Goal: Task Accomplishment & Management: Manage account settings

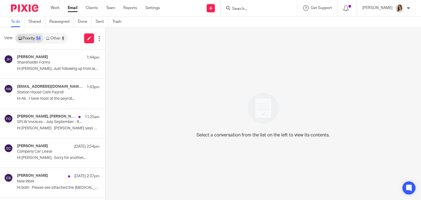
click at [56, 39] on link "Other 6" at bounding box center [54, 38] width 23 height 9
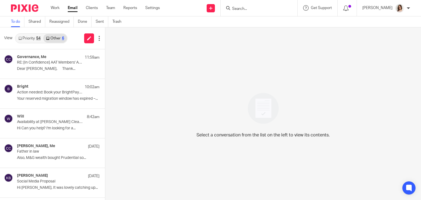
click at [73, 7] on link "Email" at bounding box center [73, 7] width 10 height 5
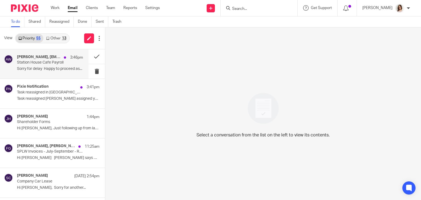
click at [58, 67] on p "Sorry for delay Happy to proceed as..." at bounding box center [50, 69] width 66 height 5
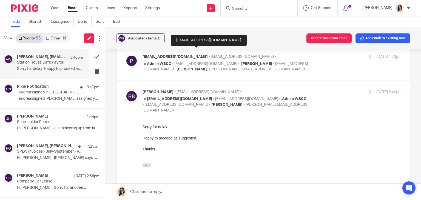
scroll to position [179, 0]
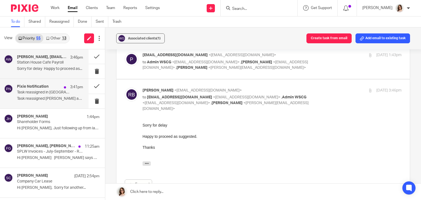
click at [74, 96] on div "Pixie Notification 3:41pm Task reassigned in Pixie Task reassigned Dave Bennett…" at bounding box center [50, 93] width 66 height 18
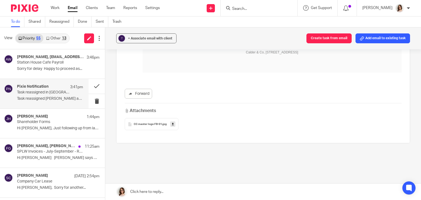
scroll to position [0, 0]
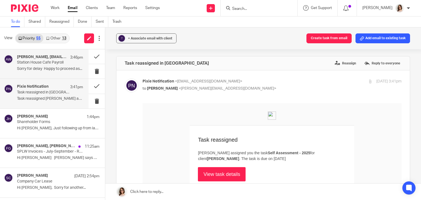
click at [54, 69] on p "Sorry for delay Happy to proceed as..." at bounding box center [50, 69] width 66 height 5
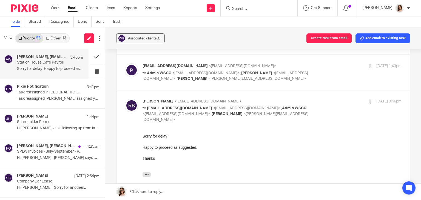
scroll to position [178, 0]
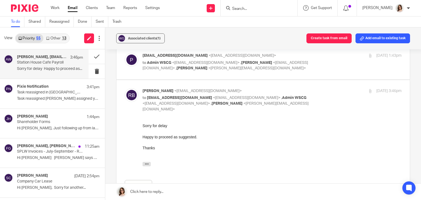
click at [53, 38] on link "Other 13" at bounding box center [56, 38] width 26 height 9
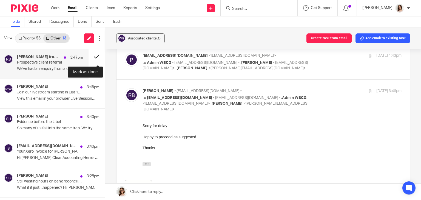
click at [91, 60] on button at bounding box center [97, 56] width 16 height 15
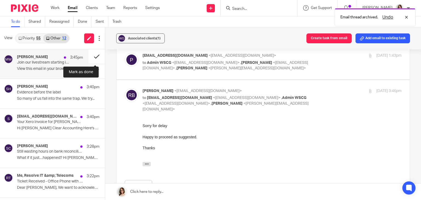
click at [91, 60] on button at bounding box center [97, 56] width 16 height 15
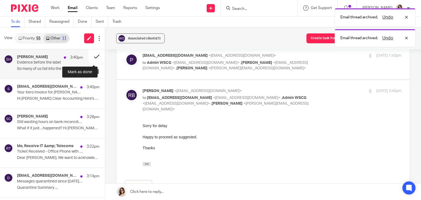
click at [91, 60] on button at bounding box center [97, 56] width 16 height 15
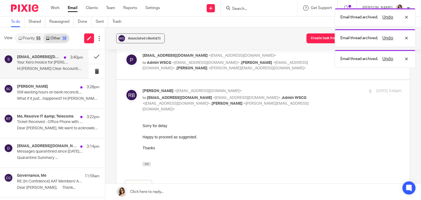
click at [43, 75] on div "subscription.notifications@post.xero.com 3:40pm Your Xero Invoice for Carter Cl…" at bounding box center [44, 63] width 89 height 29
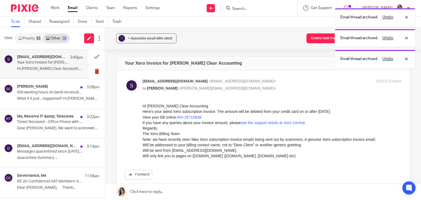
scroll to position [0, 0]
click at [188, 118] on link "INV-25715638" at bounding box center [189, 117] width 24 height 4
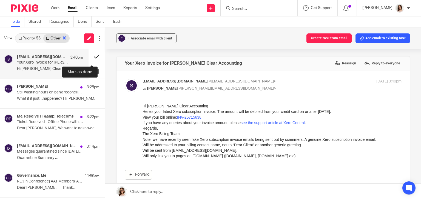
click at [92, 55] on button at bounding box center [97, 56] width 16 height 15
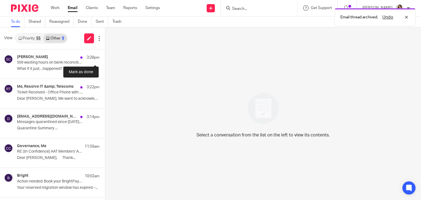
click at [105, 55] on button at bounding box center [107, 56] width 4 height 15
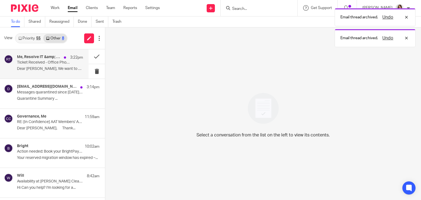
click at [60, 68] on p "Dear Caroline, We want to acknowledge that we..." at bounding box center [50, 69] width 66 height 5
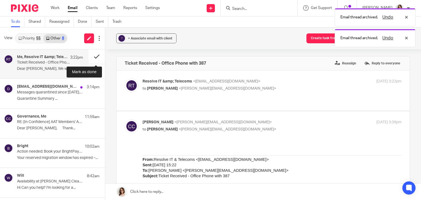
click at [92, 61] on button at bounding box center [97, 56] width 16 height 15
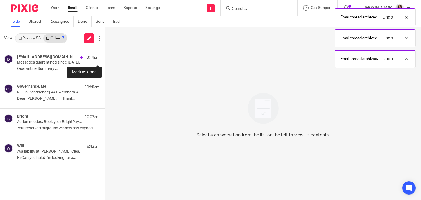
click at [105, 61] on button at bounding box center [107, 56] width 4 height 15
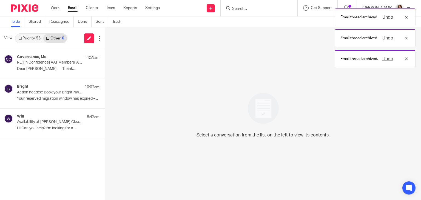
click at [35, 40] on link "Priority 55" at bounding box center [30, 38] width 28 height 9
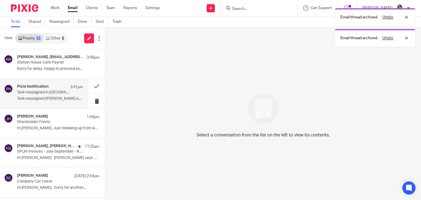
click at [55, 95] on div "Pixie Notification 3:41pm Task reassigned in Pixie Task reassigned Dave Bennett…" at bounding box center [50, 93] width 66 height 18
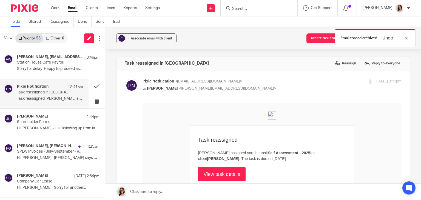
click at [222, 172] on link "View task details" at bounding box center [222, 174] width 48 height 14
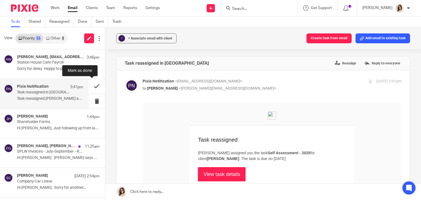
click at [91, 91] on button at bounding box center [97, 86] width 16 height 15
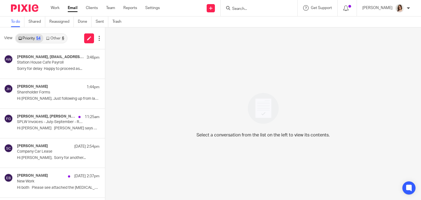
click at [71, 7] on link "Email" at bounding box center [73, 7] width 10 height 5
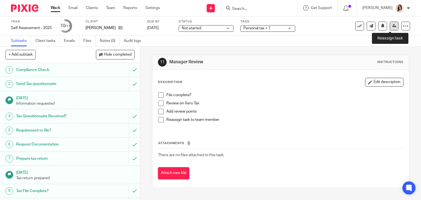
click at [393, 25] on icon at bounding box center [395, 26] width 4 height 4
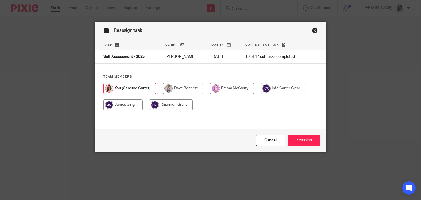
click at [187, 89] on input "radio" at bounding box center [183, 88] width 41 height 11
radio input "true"
click at [292, 138] on input "Reassign" at bounding box center [304, 141] width 33 height 12
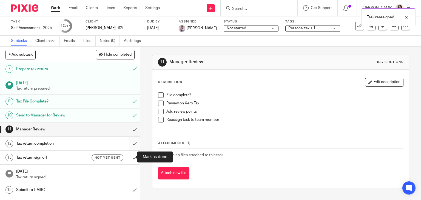
scroll to position [90, 0]
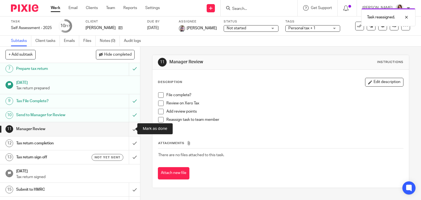
click at [127, 128] on input "submit" at bounding box center [70, 129] width 140 height 14
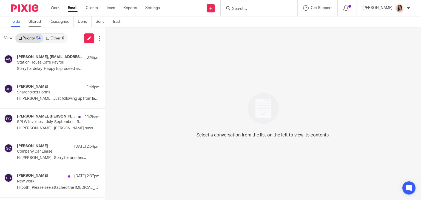
click at [38, 22] on link "Shared" at bounding box center [37, 21] width 17 height 11
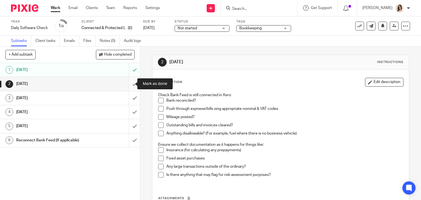
click at [126, 84] on input "submit" at bounding box center [70, 84] width 140 height 14
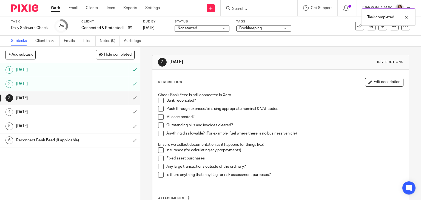
click at [129, 98] on input "submit" at bounding box center [70, 98] width 140 height 14
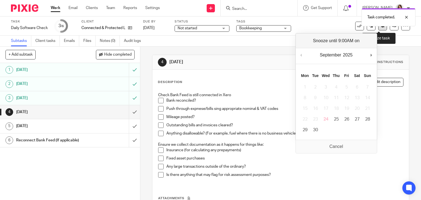
click at [381, 27] on icon at bounding box center [383, 26] width 4 height 4
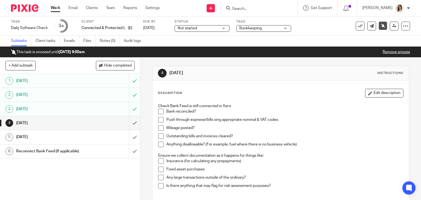
click at [56, 8] on link "Work" at bounding box center [56, 7] width 10 height 5
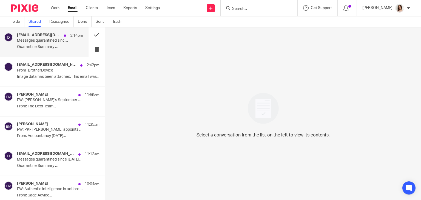
click at [60, 47] on p "Quarantine Summary ..." at bounding box center [50, 47] width 66 height 5
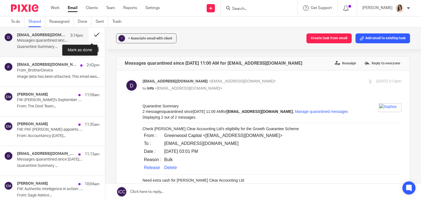
click at [90, 36] on button at bounding box center [97, 34] width 16 height 15
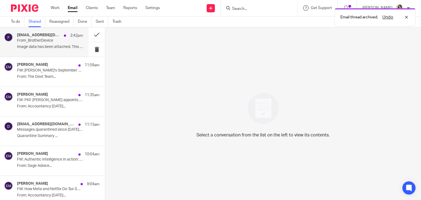
click at [52, 49] on p "Image data has been attached. This email was..." at bounding box center [50, 47] width 66 height 5
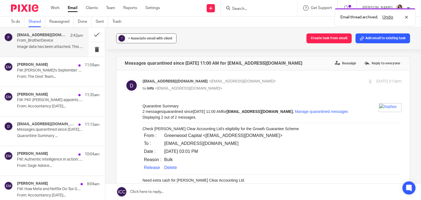
click at [154, 40] on div "+ Associate email with client" at bounding box center [150, 38] width 44 height 5
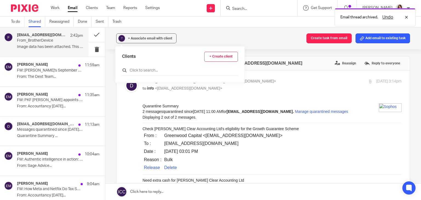
click at [139, 70] on input "text" at bounding box center [180, 70] width 116 height 5
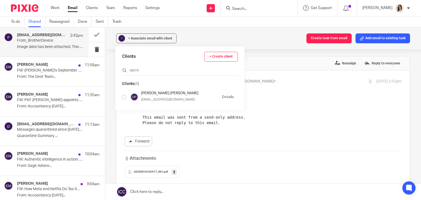
type input "darre"
click at [124, 97] on input "checkbox" at bounding box center [124, 97] width 4 height 4
checkbox input "true"
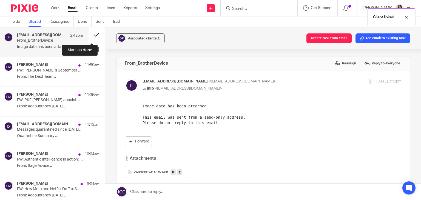
click at [94, 33] on button at bounding box center [97, 34] width 16 height 15
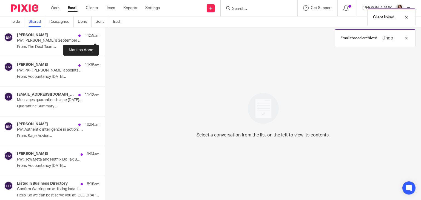
click at [105, 33] on button at bounding box center [107, 34] width 4 height 15
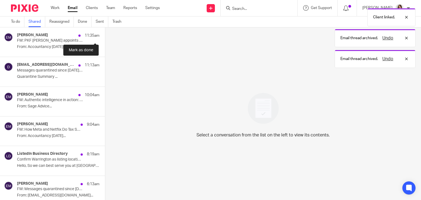
click at [105, 33] on button at bounding box center [107, 34] width 4 height 15
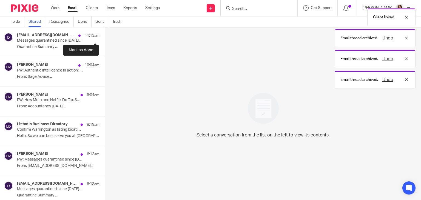
click at [105, 33] on button at bounding box center [107, 34] width 4 height 15
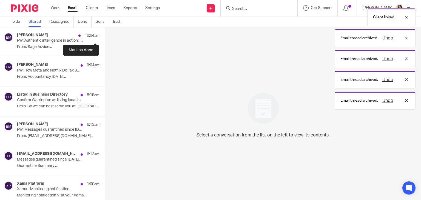
click at [105, 33] on button at bounding box center [107, 34] width 4 height 15
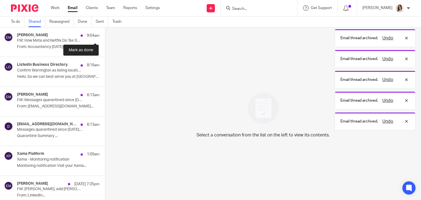
click at [105, 33] on button at bounding box center [107, 34] width 4 height 15
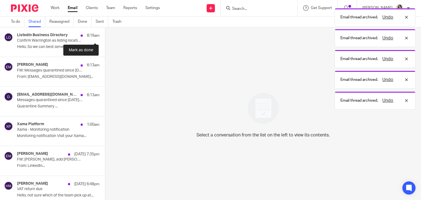
click at [105, 33] on button at bounding box center [107, 34] width 4 height 15
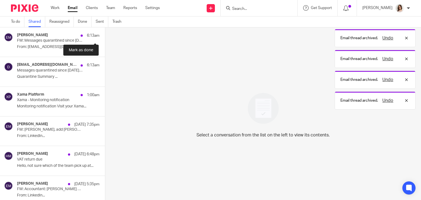
click at [105, 33] on button at bounding box center [107, 34] width 4 height 15
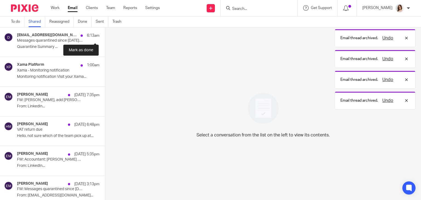
click at [105, 33] on button at bounding box center [107, 34] width 4 height 15
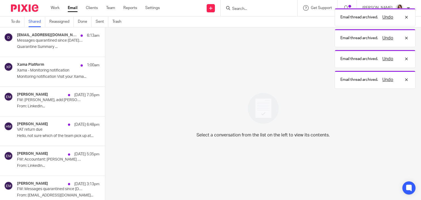
click at [105, 33] on button at bounding box center [107, 34] width 4 height 15
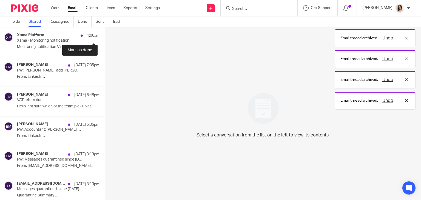
click at [105, 33] on button at bounding box center [107, 34] width 4 height 15
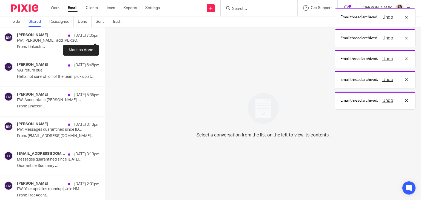
click at [105, 33] on button at bounding box center [107, 34] width 4 height 15
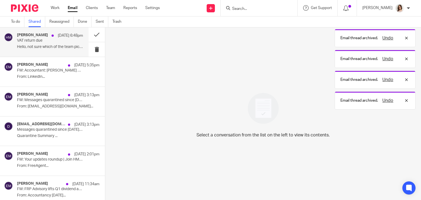
click at [62, 45] on p "Hello, not sure which of the team pick up at..." at bounding box center [50, 47] width 66 height 5
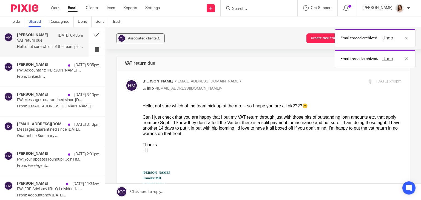
click at [317, 36] on div "Email thread archived. Undo Email thread archived. Undo Email thread archived. …" at bounding box center [313, 36] width 205 height 63
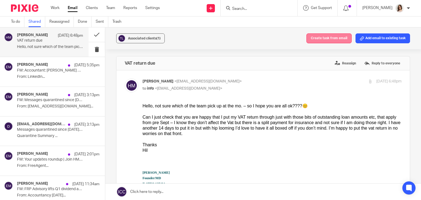
click at [327, 39] on button "Create task from email" at bounding box center [329, 38] width 45 height 10
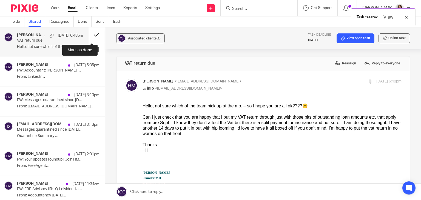
click at [91, 35] on button at bounding box center [97, 34] width 16 height 15
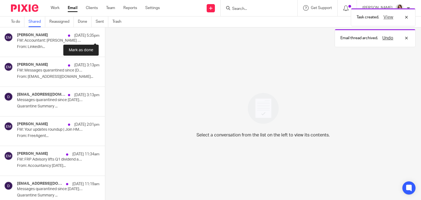
click at [105, 35] on button at bounding box center [107, 34] width 4 height 15
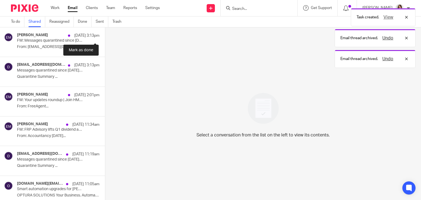
click at [105, 35] on button at bounding box center [107, 34] width 4 height 15
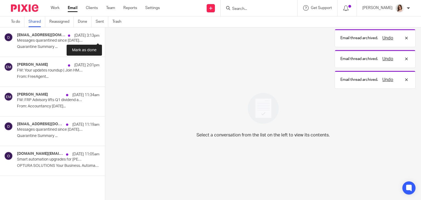
click at [105, 35] on button at bounding box center [107, 34] width 4 height 15
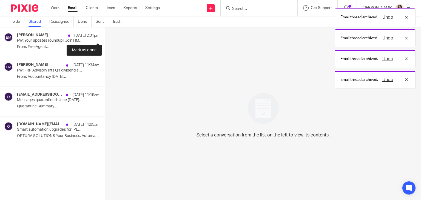
click at [105, 35] on button at bounding box center [107, 34] width 4 height 15
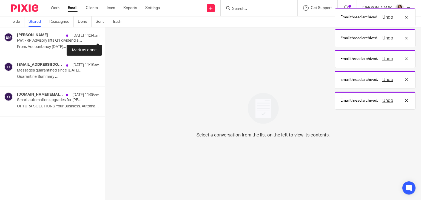
click at [105, 35] on button at bounding box center [107, 34] width 4 height 15
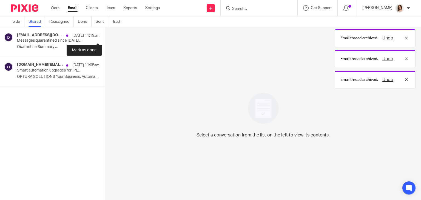
click at [105, 35] on button at bounding box center [107, 34] width 4 height 15
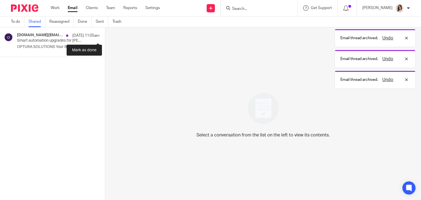
click at [105, 35] on button at bounding box center [107, 34] width 4 height 15
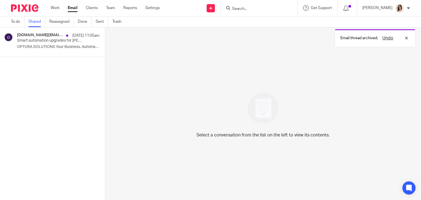
click at [75, 7] on link "Email" at bounding box center [73, 7] width 10 height 5
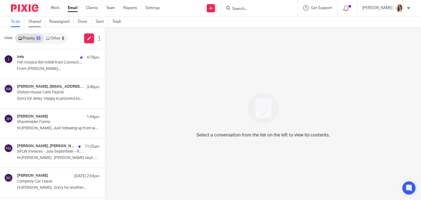
click at [35, 22] on link "Shared" at bounding box center [37, 21] width 17 height 11
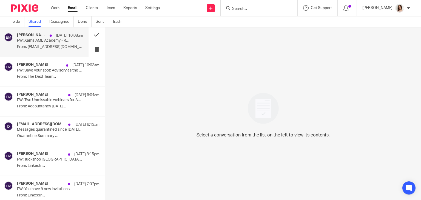
click at [72, 41] on div "Emma McGarity 23 Sep 10:08am FW: Xama AML Academy - REMINDER - Your course is n…" at bounding box center [50, 42] width 66 height 18
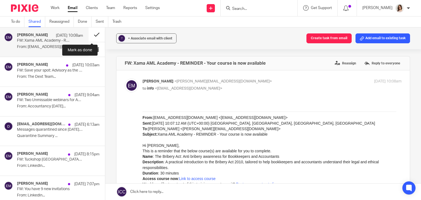
click at [91, 35] on button at bounding box center [97, 34] width 16 height 15
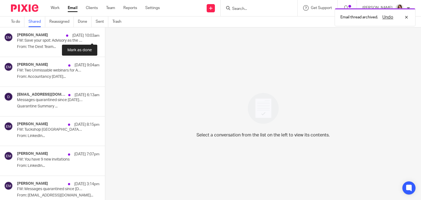
click at [105, 35] on button at bounding box center [107, 34] width 4 height 15
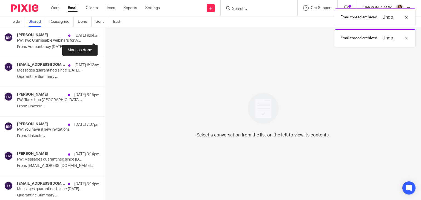
click at [105, 35] on button at bounding box center [107, 34] width 4 height 15
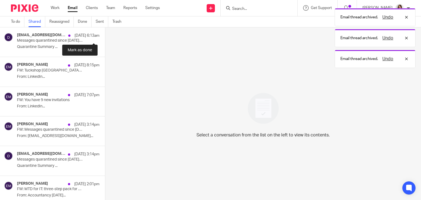
click at [105, 35] on button at bounding box center [107, 34] width 4 height 15
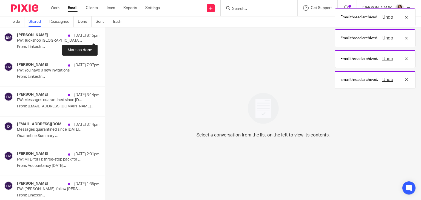
click at [105, 35] on button at bounding box center [107, 34] width 4 height 15
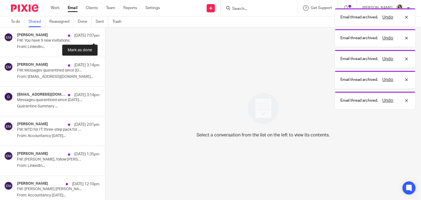
click at [105, 35] on button at bounding box center [107, 34] width 4 height 15
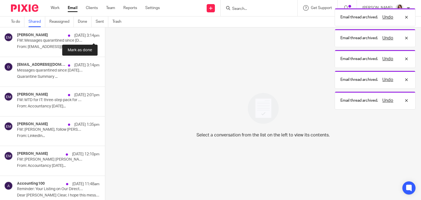
click at [105, 35] on button at bounding box center [107, 34] width 4 height 15
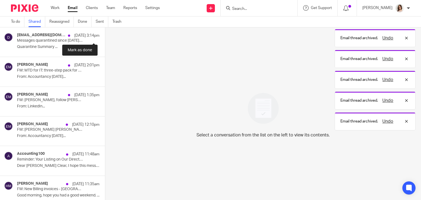
click at [105, 35] on button at bounding box center [107, 34] width 4 height 15
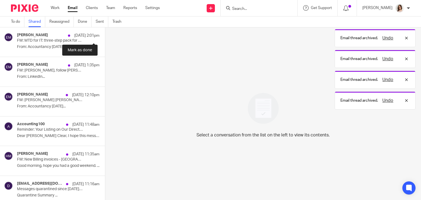
click at [105, 35] on button at bounding box center [107, 34] width 4 height 15
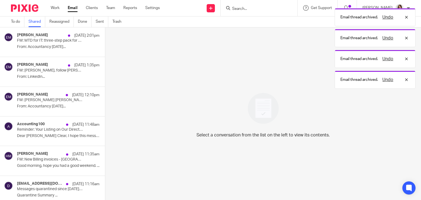
click at [105, 35] on button at bounding box center [107, 34] width 4 height 15
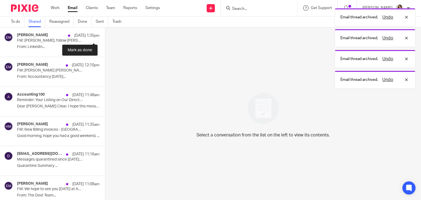
click at [105, 35] on button at bounding box center [107, 34] width 4 height 15
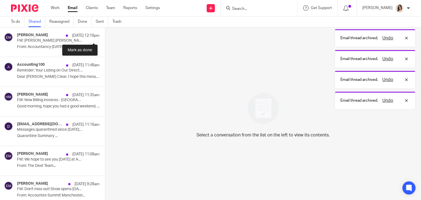
click at [105, 35] on button at bounding box center [107, 34] width 4 height 15
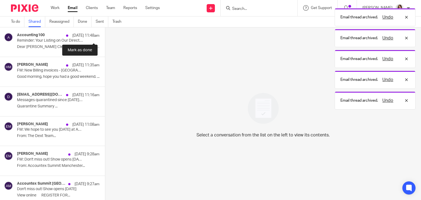
click at [105, 35] on button at bounding box center [107, 34] width 4 height 15
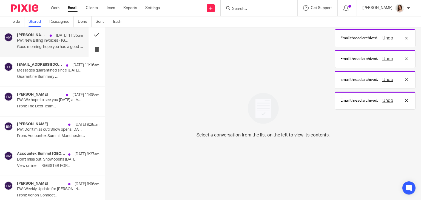
click at [66, 45] on p "Good morning, hope you had a good weekend. ..." at bounding box center [50, 47] width 66 height 5
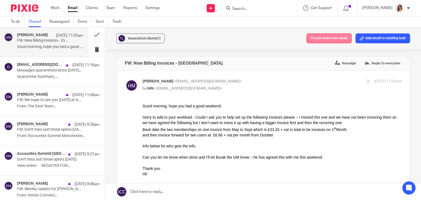
click at [325, 39] on button "Create task from email" at bounding box center [329, 38] width 45 height 10
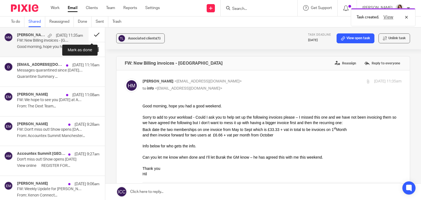
click at [91, 36] on button at bounding box center [97, 34] width 16 height 15
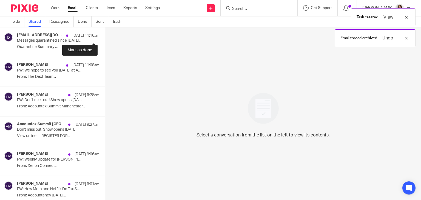
click at [105, 36] on button at bounding box center [107, 34] width 4 height 15
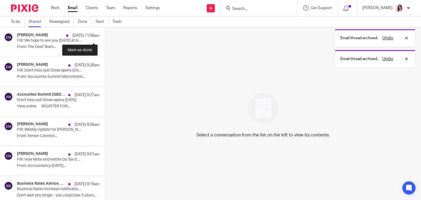
click at [105, 36] on button at bounding box center [107, 34] width 4 height 15
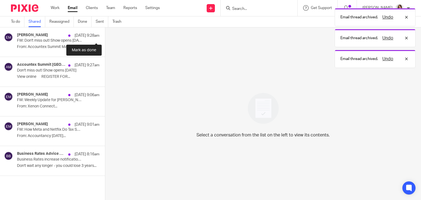
click at [105, 36] on button at bounding box center [107, 34] width 4 height 15
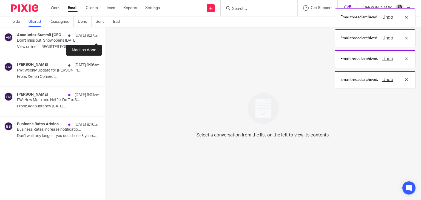
click at [105, 36] on button at bounding box center [107, 34] width 4 height 15
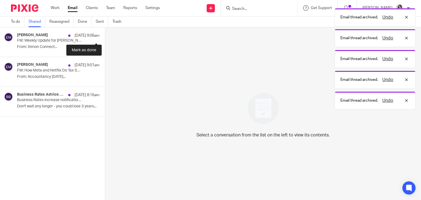
click at [105, 36] on button at bounding box center [107, 34] width 4 height 15
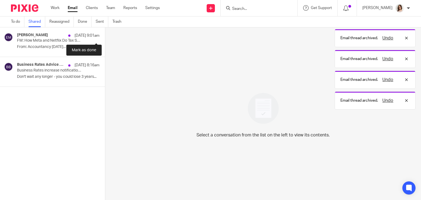
click at [105, 36] on button at bounding box center [107, 34] width 4 height 15
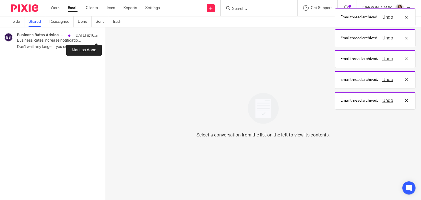
click at [105, 36] on button at bounding box center [107, 34] width 4 height 15
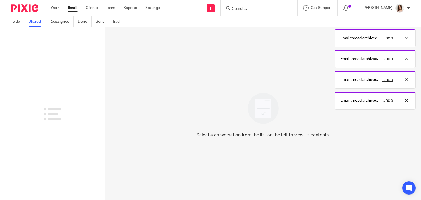
click at [34, 24] on link "Shared" at bounding box center [37, 21] width 17 height 11
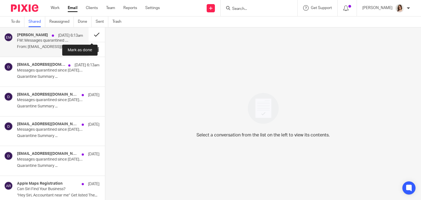
click at [92, 33] on button at bounding box center [97, 34] width 16 height 15
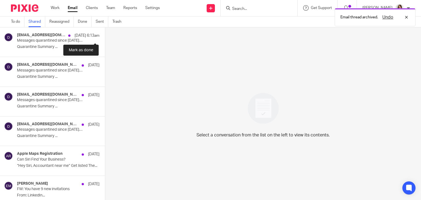
click at [105, 33] on button at bounding box center [107, 34] width 4 height 15
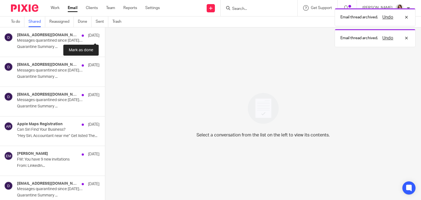
click at [105, 33] on button at bounding box center [107, 34] width 4 height 15
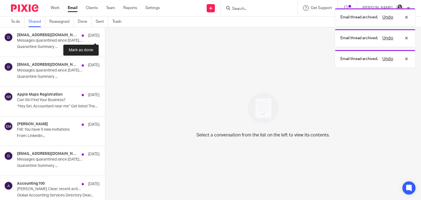
click at [105, 33] on button at bounding box center [107, 34] width 4 height 15
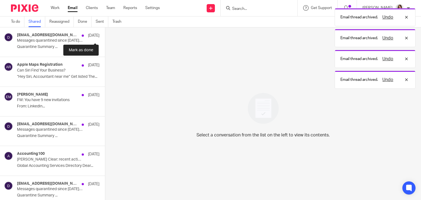
click at [105, 33] on button at bounding box center [107, 34] width 4 height 15
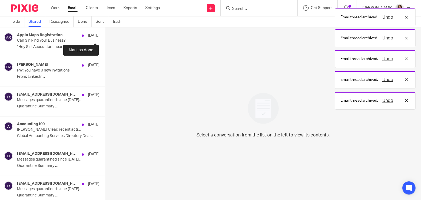
click at [105, 33] on button at bounding box center [107, 34] width 4 height 15
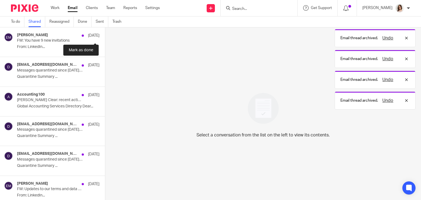
click at [105, 33] on button at bounding box center [107, 34] width 4 height 15
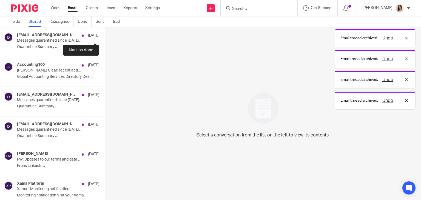
click at [105, 33] on button at bounding box center [107, 34] width 4 height 15
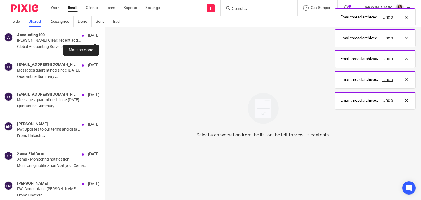
click at [105, 33] on button at bounding box center [107, 34] width 4 height 15
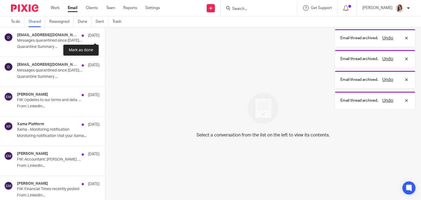
click at [105, 33] on button at bounding box center [107, 34] width 4 height 15
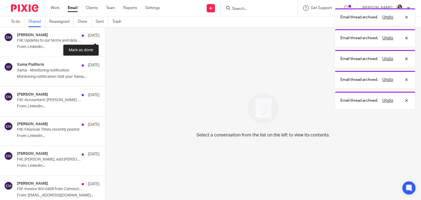
click at [105, 33] on button at bounding box center [107, 34] width 4 height 15
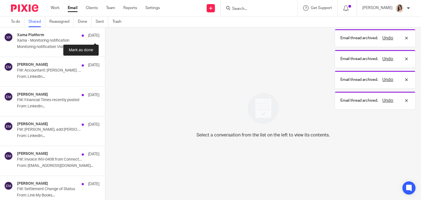
click at [105, 33] on button at bounding box center [107, 34] width 4 height 15
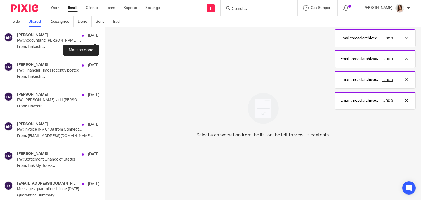
click at [105, 33] on button at bounding box center [107, 34] width 4 height 15
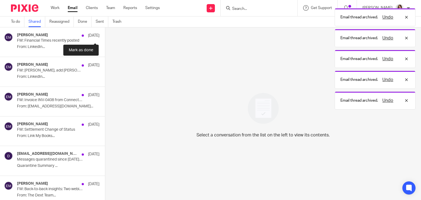
click at [105, 33] on button at bounding box center [107, 34] width 4 height 15
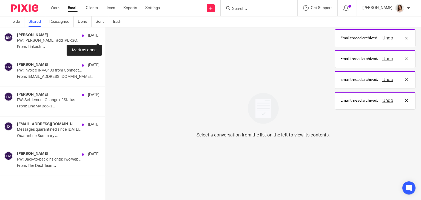
click at [105, 33] on button at bounding box center [107, 34] width 4 height 15
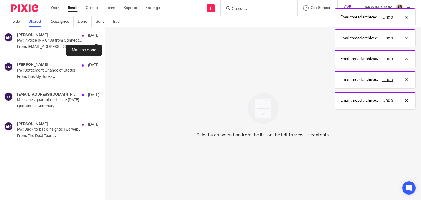
click at [105, 33] on button at bounding box center [107, 34] width 4 height 15
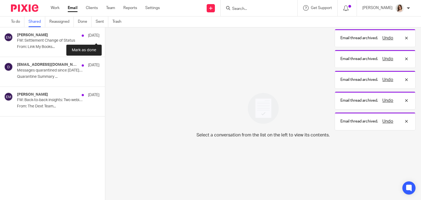
click at [105, 33] on button at bounding box center [107, 34] width 4 height 15
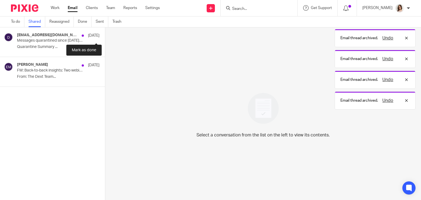
click at [105, 33] on button at bounding box center [107, 34] width 4 height 15
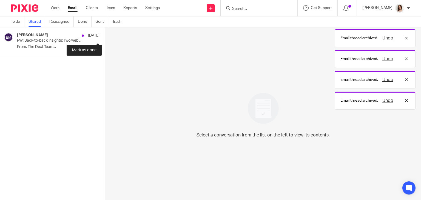
click at [105, 33] on button at bounding box center [107, 34] width 4 height 15
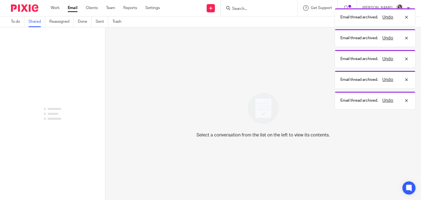
click at [36, 23] on link "Shared" at bounding box center [37, 21] width 17 height 11
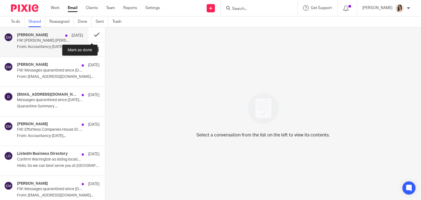
click at [91, 35] on button at bounding box center [97, 34] width 16 height 15
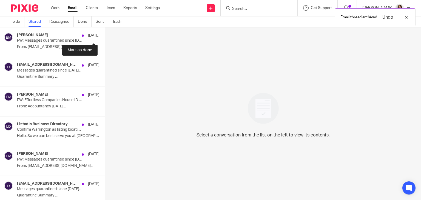
click at [105, 35] on button at bounding box center [107, 34] width 4 height 15
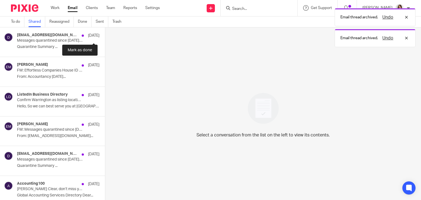
click at [105, 35] on button at bounding box center [107, 34] width 4 height 15
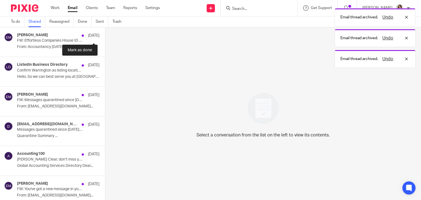
click at [105, 35] on button at bounding box center [107, 34] width 4 height 15
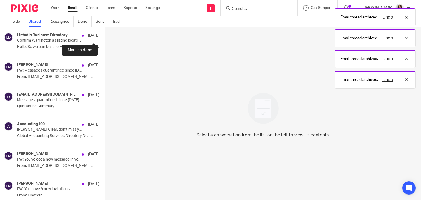
click at [105, 35] on button at bounding box center [107, 34] width 4 height 15
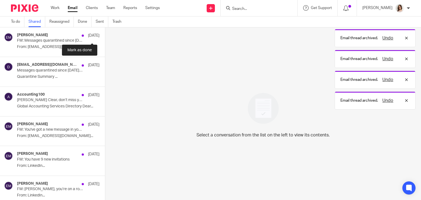
click at [105, 35] on button at bounding box center [107, 34] width 4 height 15
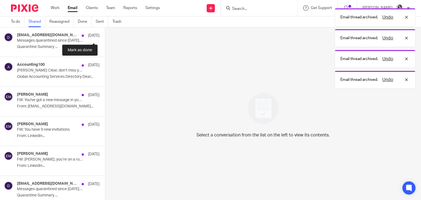
click at [105, 35] on button at bounding box center [107, 34] width 4 height 15
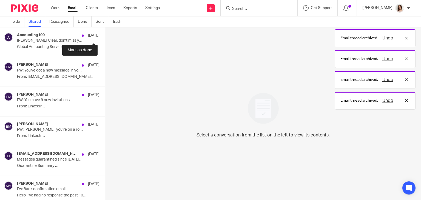
click at [105, 35] on button at bounding box center [107, 34] width 4 height 15
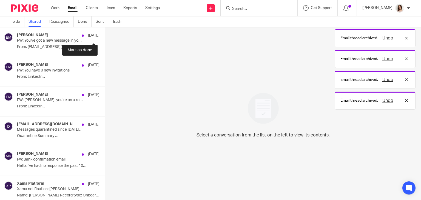
click at [105, 35] on button at bounding box center [107, 34] width 4 height 15
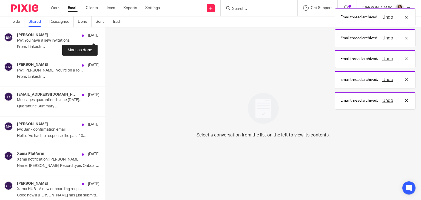
click at [105, 35] on button at bounding box center [107, 34] width 4 height 15
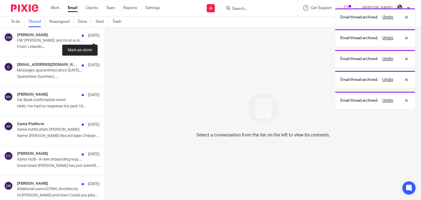
click at [105, 35] on button at bounding box center [107, 34] width 4 height 15
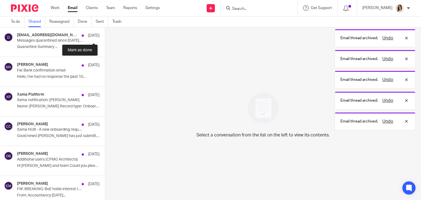
click at [105, 35] on button at bounding box center [107, 34] width 4 height 15
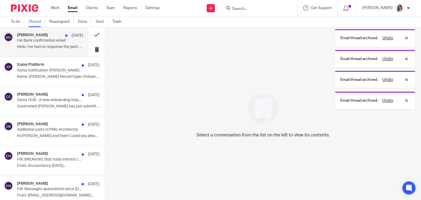
click at [71, 47] on p "Hello, I've had no response the past 10..." at bounding box center [50, 47] width 66 height 5
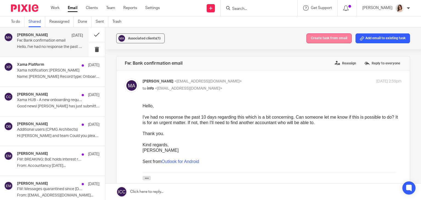
click at [324, 38] on button "Create task from email" at bounding box center [329, 38] width 45 height 10
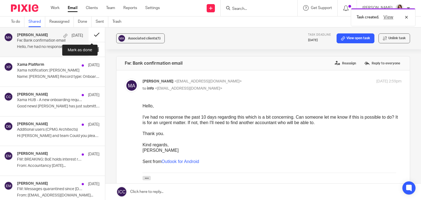
click at [91, 35] on button at bounding box center [97, 34] width 16 height 15
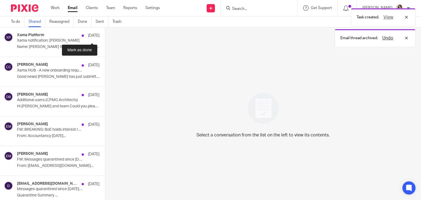
click at [105, 35] on button at bounding box center [107, 34] width 4 height 15
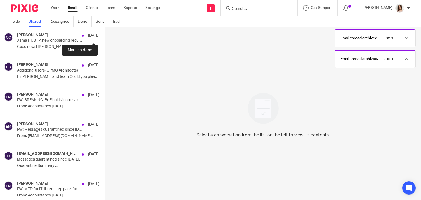
click at [105, 35] on button at bounding box center [107, 34] width 4 height 15
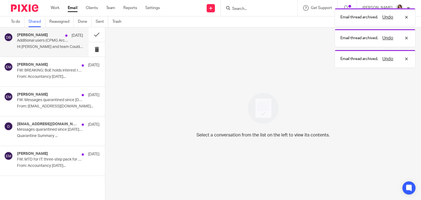
click at [67, 46] on p "Hi [PERSON_NAME] and team Could you please add..." at bounding box center [50, 47] width 66 height 5
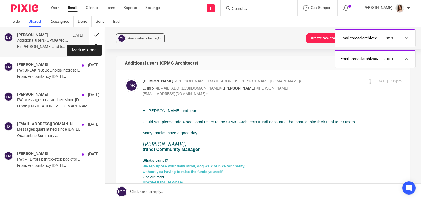
click at [90, 35] on button at bounding box center [97, 34] width 16 height 15
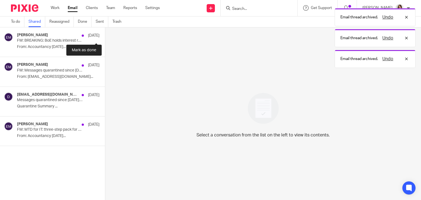
click at [105, 35] on button at bounding box center [107, 34] width 4 height 15
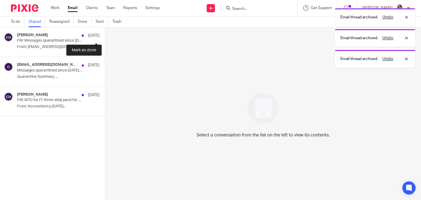
click at [105, 35] on button at bounding box center [107, 34] width 4 height 15
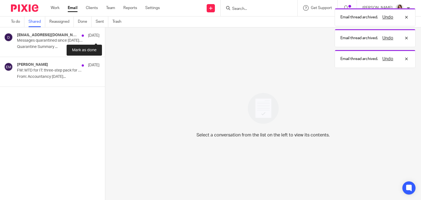
click at [105, 35] on button at bounding box center [107, 34] width 4 height 15
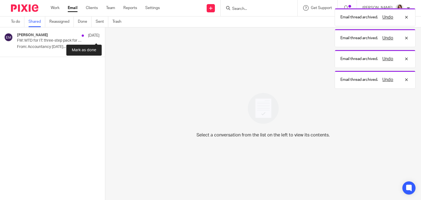
click at [105, 35] on button at bounding box center [107, 34] width 4 height 15
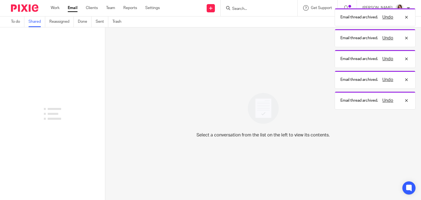
click at [70, 7] on link "Email" at bounding box center [73, 7] width 10 height 5
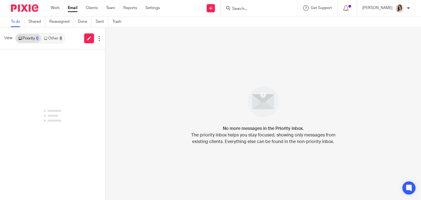
click at [34, 23] on link "Shared" at bounding box center [37, 21] width 17 height 11
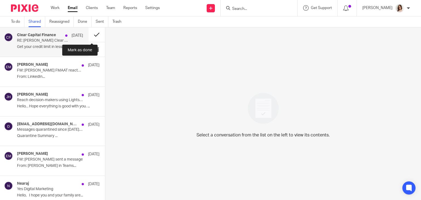
click at [90, 36] on button at bounding box center [97, 34] width 16 height 15
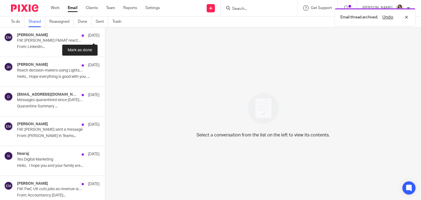
click at [105, 36] on button at bounding box center [107, 34] width 4 height 15
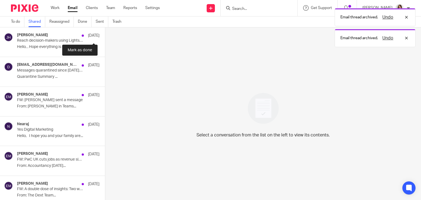
click at [105, 36] on button at bounding box center [107, 34] width 4 height 15
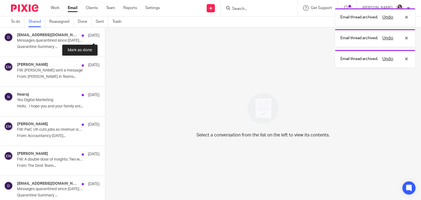
click at [105, 36] on button at bounding box center [107, 34] width 4 height 15
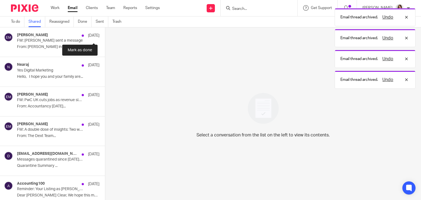
click at [105, 36] on button at bounding box center [107, 34] width 4 height 15
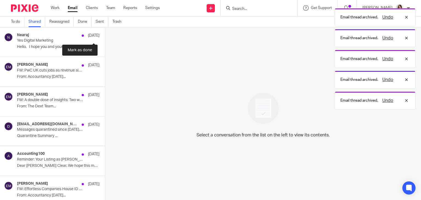
click at [105, 36] on button at bounding box center [107, 34] width 4 height 15
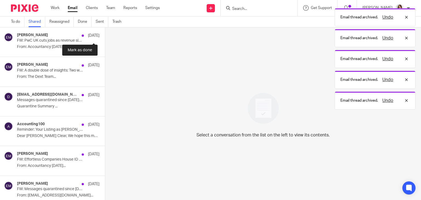
click at [105, 36] on button at bounding box center [107, 34] width 4 height 15
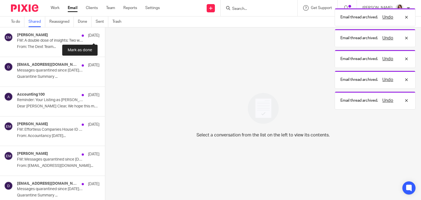
click at [105, 36] on button at bounding box center [107, 34] width 4 height 15
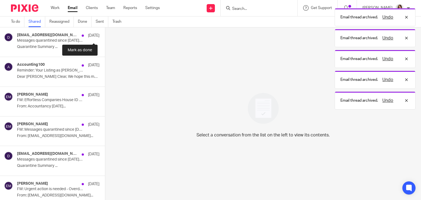
click at [105, 36] on button at bounding box center [107, 34] width 4 height 15
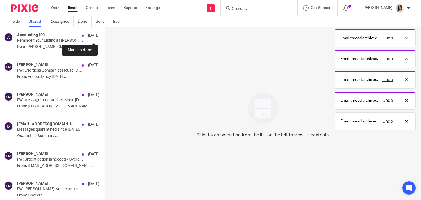
click at [105, 36] on button at bounding box center [107, 34] width 4 height 15
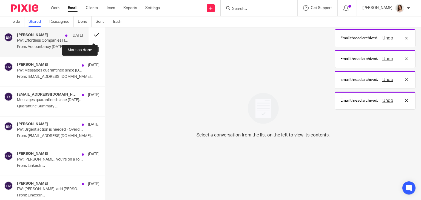
click at [90, 36] on button at bounding box center [97, 34] width 16 height 15
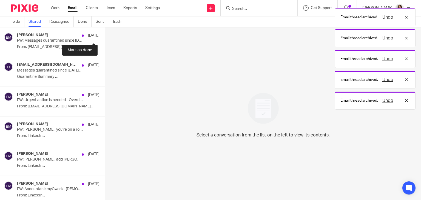
click at [105, 36] on button at bounding box center [107, 34] width 4 height 15
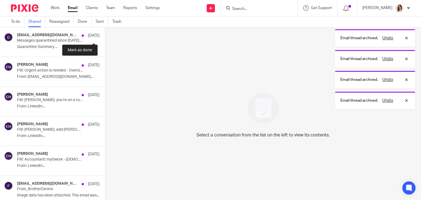
click at [105, 36] on button at bounding box center [107, 34] width 4 height 15
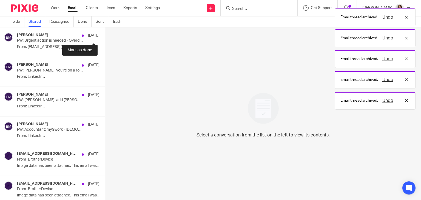
click at [105, 36] on button at bounding box center [107, 34] width 4 height 15
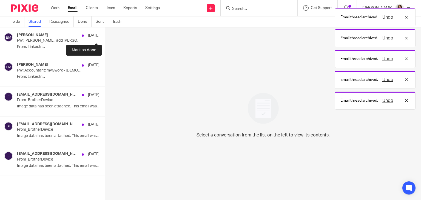
click at [105, 36] on button at bounding box center [107, 34] width 4 height 15
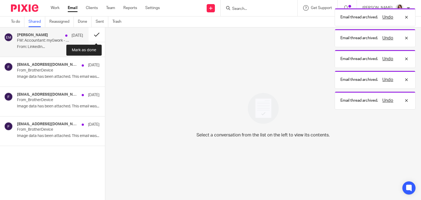
click at [94, 36] on button at bounding box center [97, 34] width 16 height 15
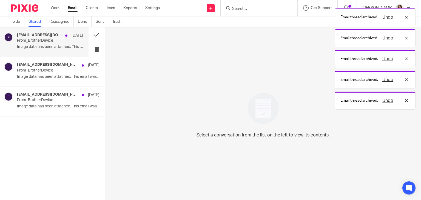
click at [62, 53] on div "FromBrotherDevice@brother.com 16 Sep From_BrotherDevice Image data has been att…" at bounding box center [44, 41] width 89 height 29
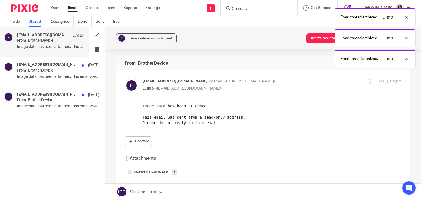
click at [153, 173] on span "20250916151725_001" at bounding box center [148, 172] width 29 height 3
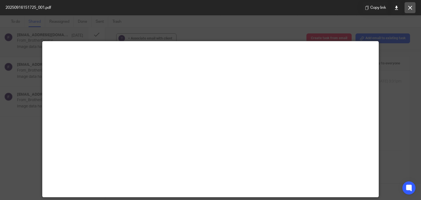
click at [408, 7] on button at bounding box center [410, 7] width 11 height 11
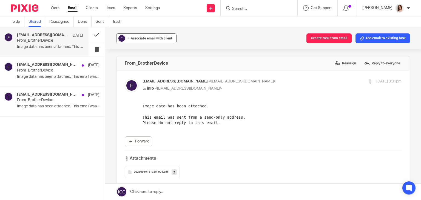
click at [155, 36] on div "+ Associate email with client" at bounding box center [150, 38] width 44 height 5
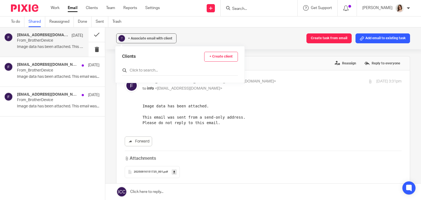
click at [143, 68] on input "text" at bounding box center [180, 70] width 116 height 5
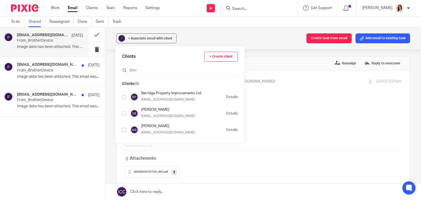
type input "berr"
click at [123, 97] on input "checkbox" at bounding box center [124, 97] width 4 height 4
checkbox input "true"
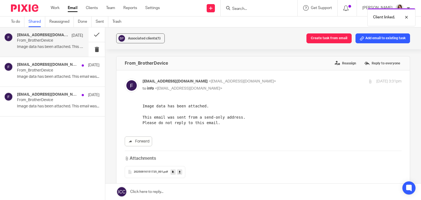
click at [257, 49] on div "Associated clients (1) Create task from email Add email to existing task" at bounding box center [263, 38] width 316 height 22
click at [96, 33] on button at bounding box center [97, 34] width 16 height 15
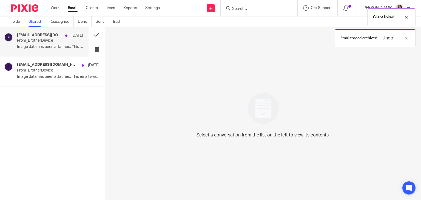
click at [56, 42] on p "From_BrotherDevice" at bounding box center [43, 40] width 53 height 5
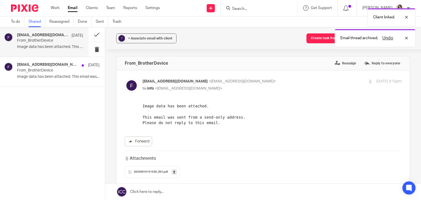
click at [151, 174] on div "20250916151528_001 .pdf" at bounding box center [152, 172] width 55 height 12
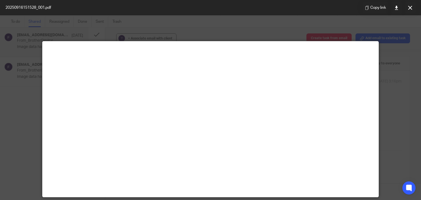
click at [393, 63] on div at bounding box center [210, 100] width 421 height 200
click at [409, 8] on icon at bounding box center [410, 8] width 4 height 4
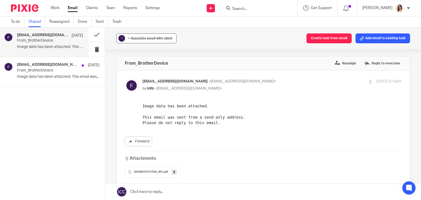
click at [134, 42] on button "? + Associate email with client" at bounding box center [146, 38] width 60 height 10
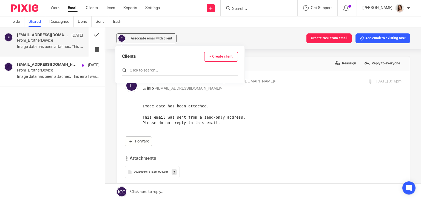
click at [138, 69] on input "text" at bounding box center [180, 70] width 116 height 5
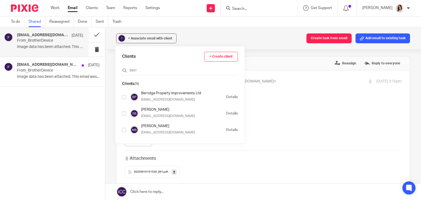
type input "berr"
click at [124, 96] on input "checkbox" at bounding box center [124, 97] width 4 height 4
checkbox input "true"
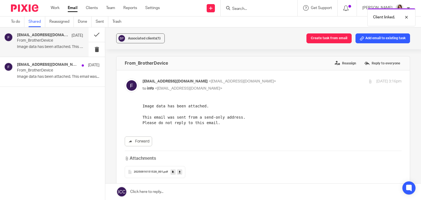
click at [248, 60] on div "From_BrotherDevice Reassign Reply to everyone" at bounding box center [264, 64] width 294 height 14
click at [95, 32] on button at bounding box center [97, 34] width 16 height 15
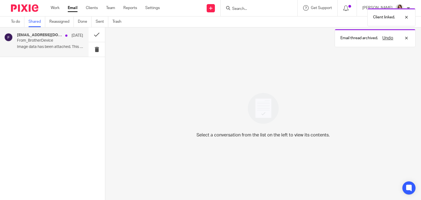
click at [60, 38] on div "FromBrotherDevice@brother.com 16 Sep" at bounding box center [50, 35] width 66 height 5
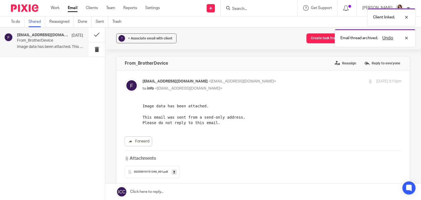
click at [155, 170] on div "20250916151348_001 .pdf" at bounding box center [152, 172] width 55 height 12
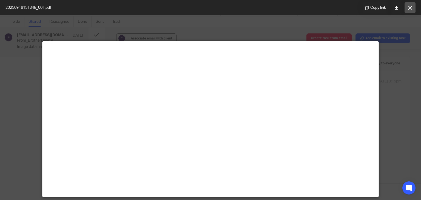
click at [410, 9] on icon at bounding box center [410, 8] width 4 height 4
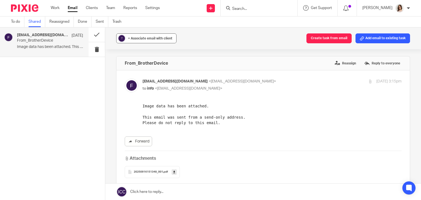
click at [158, 38] on span "+ Associate email with client" at bounding box center [150, 38] width 44 height 3
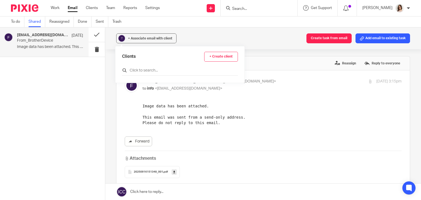
click at [146, 72] on input "text" at bounding box center [180, 70] width 116 height 5
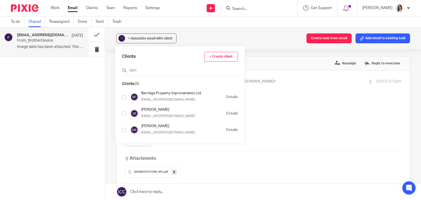
type input "berr"
click at [123, 96] on input "checkbox" at bounding box center [124, 97] width 4 height 4
checkbox input "true"
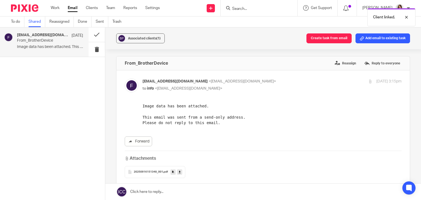
click at [287, 58] on div "From_BrotherDevice Reassign Reply to everyone" at bounding box center [264, 64] width 294 height 14
click at [92, 36] on button at bounding box center [97, 34] width 16 height 15
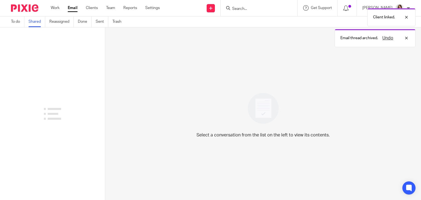
click at [33, 22] on link "Shared" at bounding box center [37, 21] width 17 height 11
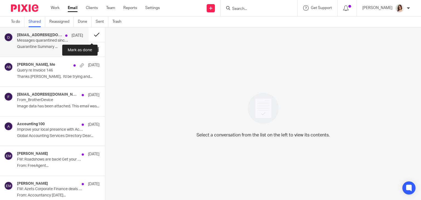
click at [89, 35] on button at bounding box center [97, 34] width 16 height 15
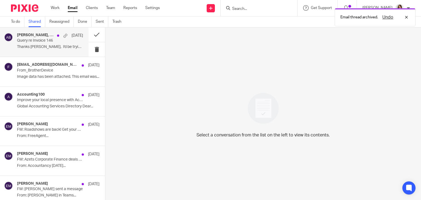
click at [64, 45] on p "Thanks Dave, I'd be trying and..." at bounding box center [50, 47] width 66 height 5
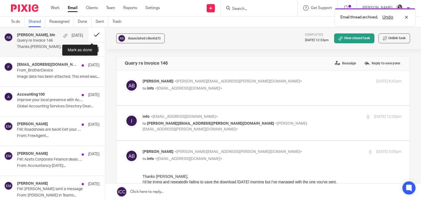
click at [92, 35] on button at bounding box center [97, 34] width 16 height 15
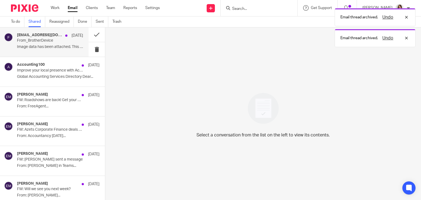
click at [59, 45] on p "Image data has been attached. This email was..." at bounding box center [50, 47] width 66 height 5
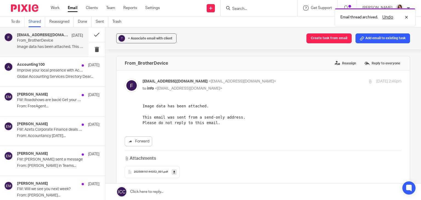
click at [158, 173] on span "20250916144352_001" at bounding box center [148, 172] width 29 height 3
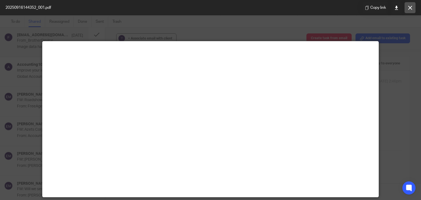
click at [411, 5] on button at bounding box center [410, 7] width 11 height 11
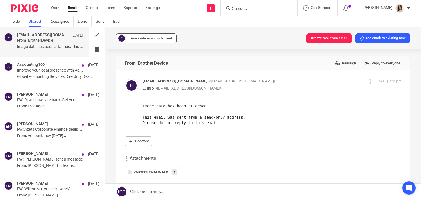
click at [156, 36] on div "+ Associate email with client" at bounding box center [150, 38] width 44 height 5
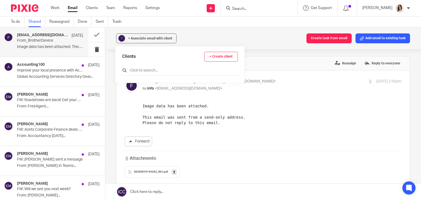
click at [141, 72] on input "text" at bounding box center [180, 70] width 116 height 5
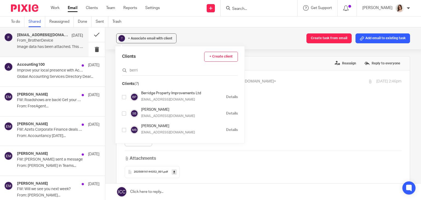
type input "berri"
click at [124, 96] on input "checkbox" at bounding box center [124, 97] width 4 height 4
checkbox input "true"
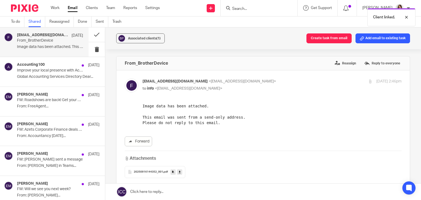
click at [259, 64] on div "From_BrotherDevice Reassign Reply to everyone" at bounding box center [264, 64] width 294 height 14
click at [90, 33] on button at bounding box center [97, 34] width 16 height 15
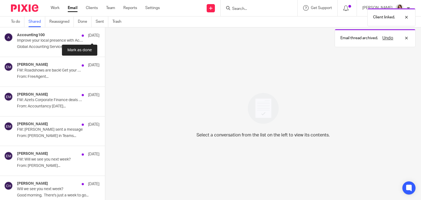
click at [105, 33] on button at bounding box center [107, 34] width 4 height 15
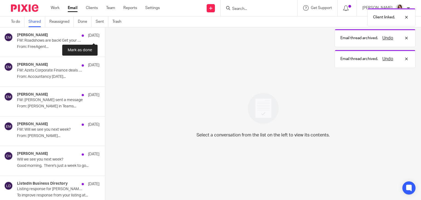
click at [105, 33] on button at bounding box center [107, 34] width 4 height 15
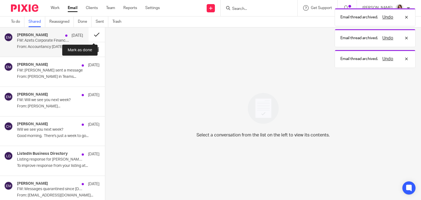
click at [94, 34] on button at bounding box center [97, 34] width 16 height 15
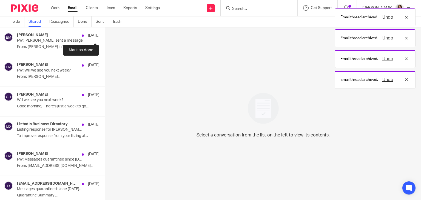
click at [105, 34] on button at bounding box center [107, 34] width 4 height 15
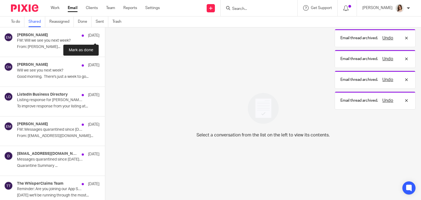
click at [105, 34] on button at bounding box center [107, 34] width 4 height 15
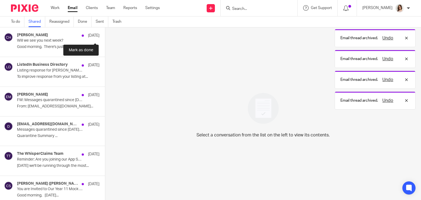
click at [105, 34] on button at bounding box center [107, 34] width 4 height 15
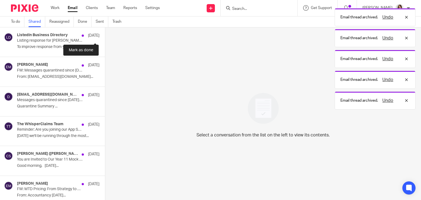
click at [105, 34] on button at bounding box center [107, 34] width 4 height 15
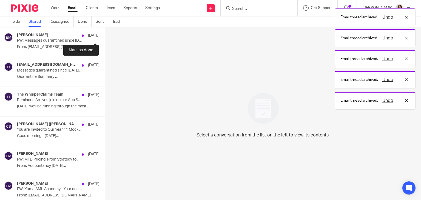
click at [105, 34] on button at bounding box center [107, 34] width 4 height 15
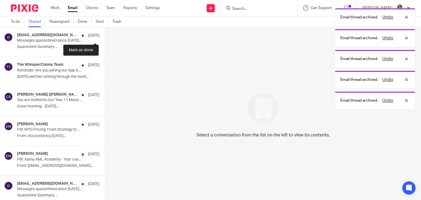
click at [105, 34] on button at bounding box center [107, 34] width 4 height 15
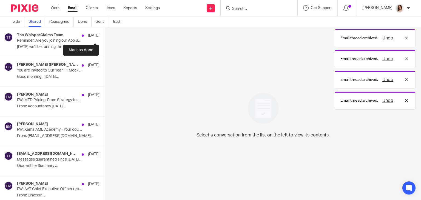
click at [105, 34] on button at bounding box center [107, 34] width 4 height 15
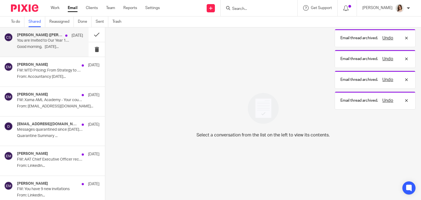
click at [63, 42] on p "You are Invited to Our Year 11 Mock Interview Day - SAVE THE DATE - Thursday 27…" at bounding box center [43, 40] width 53 height 5
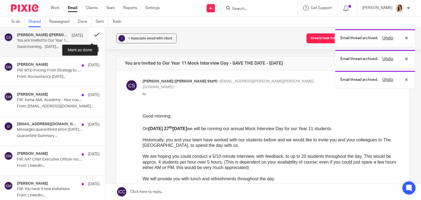
click at [89, 36] on button at bounding box center [97, 34] width 16 height 15
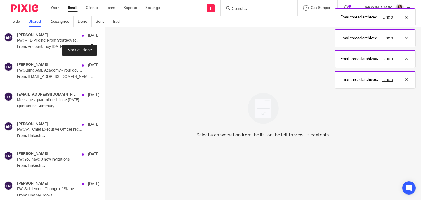
click at [105, 36] on button at bounding box center [107, 34] width 4 height 15
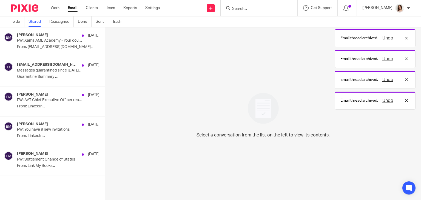
click at [86, 36] on div "Emma McGarity 16 Sep FW: Xama AML Academy - Your course "The Bribery Act: Anti …" at bounding box center [52, 41] width 105 height 29
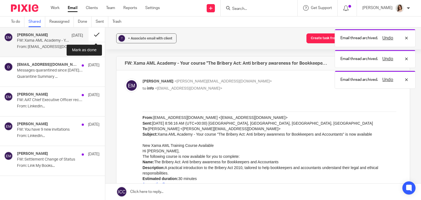
click at [91, 35] on button at bounding box center [97, 34] width 16 height 15
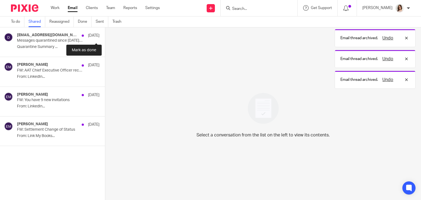
click at [105, 35] on button at bounding box center [107, 34] width 4 height 15
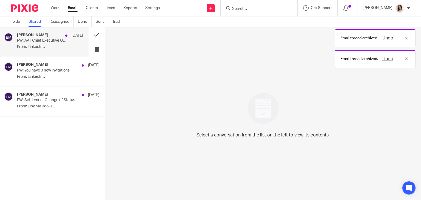
click at [66, 49] on p "From: LinkedIn..." at bounding box center [50, 47] width 66 height 5
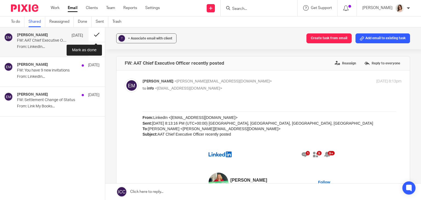
click at [95, 36] on button at bounding box center [97, 34] width 16 height 15
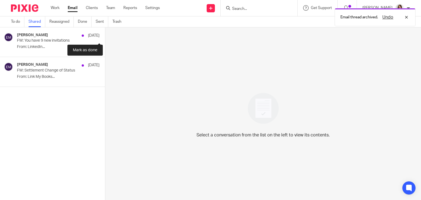
click at [105, 36] on button at bounding box center [107, 34] width 4 height 15
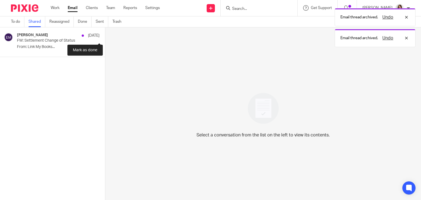
click at [105, 36] on button at bounding box center [107, 34] width 4 height 15
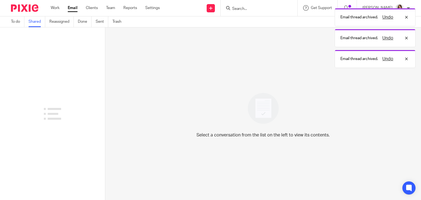
click at [34, 22] on link "Shared" at bounding box center [37, 21] width 17 height 11
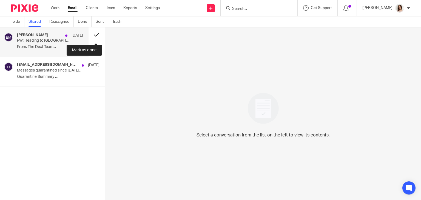
click at [93, 36] on button at bounding box center [97, 34] width 16 height 15
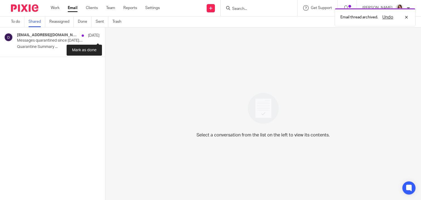
click at [105, 36] on button at bounding box center [107, 34] width 4 height 15
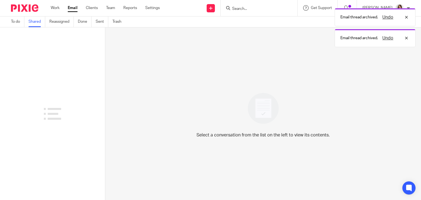
click at [31, 25] on link "Shared" at bounding box center [37, 21] width 17 height 11
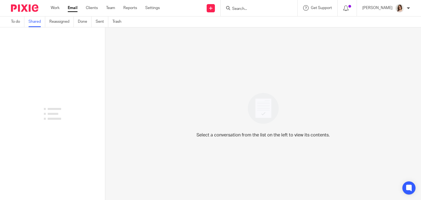
click at [73, 9] on link "Email" at bounding box center [73, 7] width 10 height 5
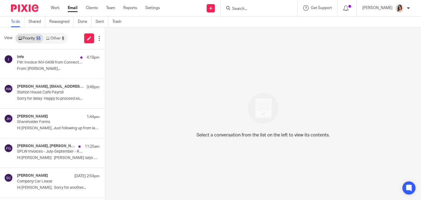
click at [74, 9] on link "Email" at bounding box center [73, 7] width 10 height 5
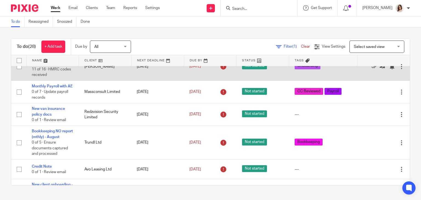
scroll to position [43, 0]
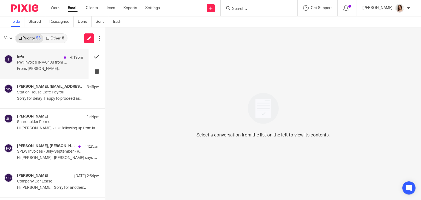
click at [55, 68] on p "From: [PERSON_NAME]..." at bounding box center [50, 69] width 66 height 5
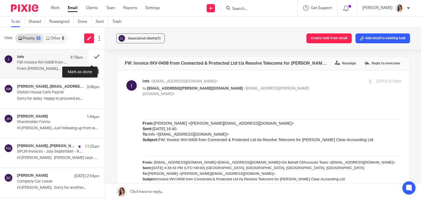
click at [94, 59] on button at bounding box center [97, 56] width 16 height 15
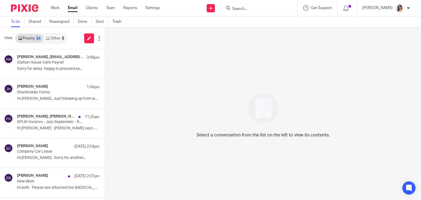
click at [72, 8] on link "Email" at bounding box center [73, 7] width 10 height 5
